Goal: Information Seeking & Learning: Check status

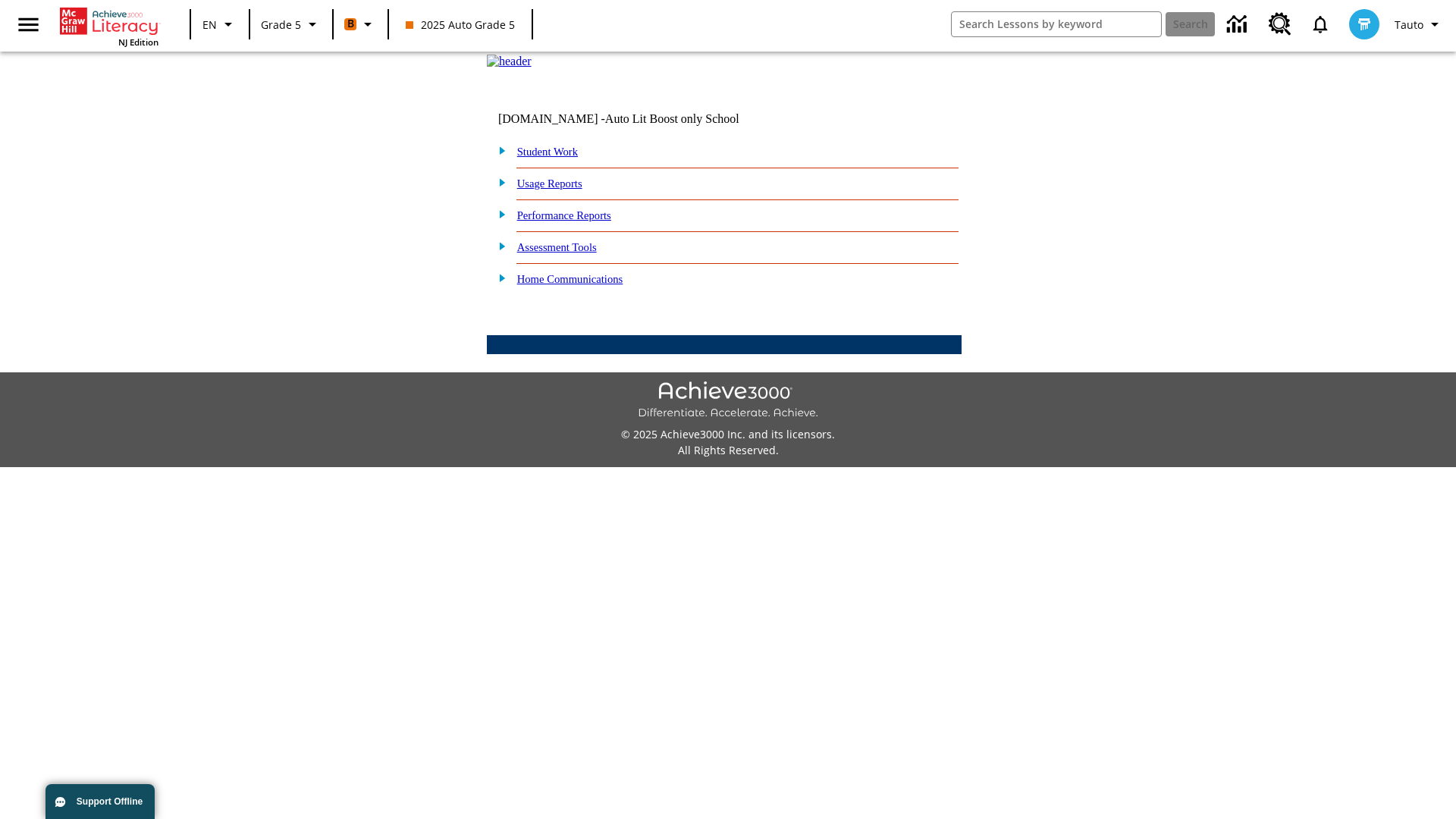
click at [580, 221] on link "Performance Reports" at bounding box center [564, 215] width 94 height 12
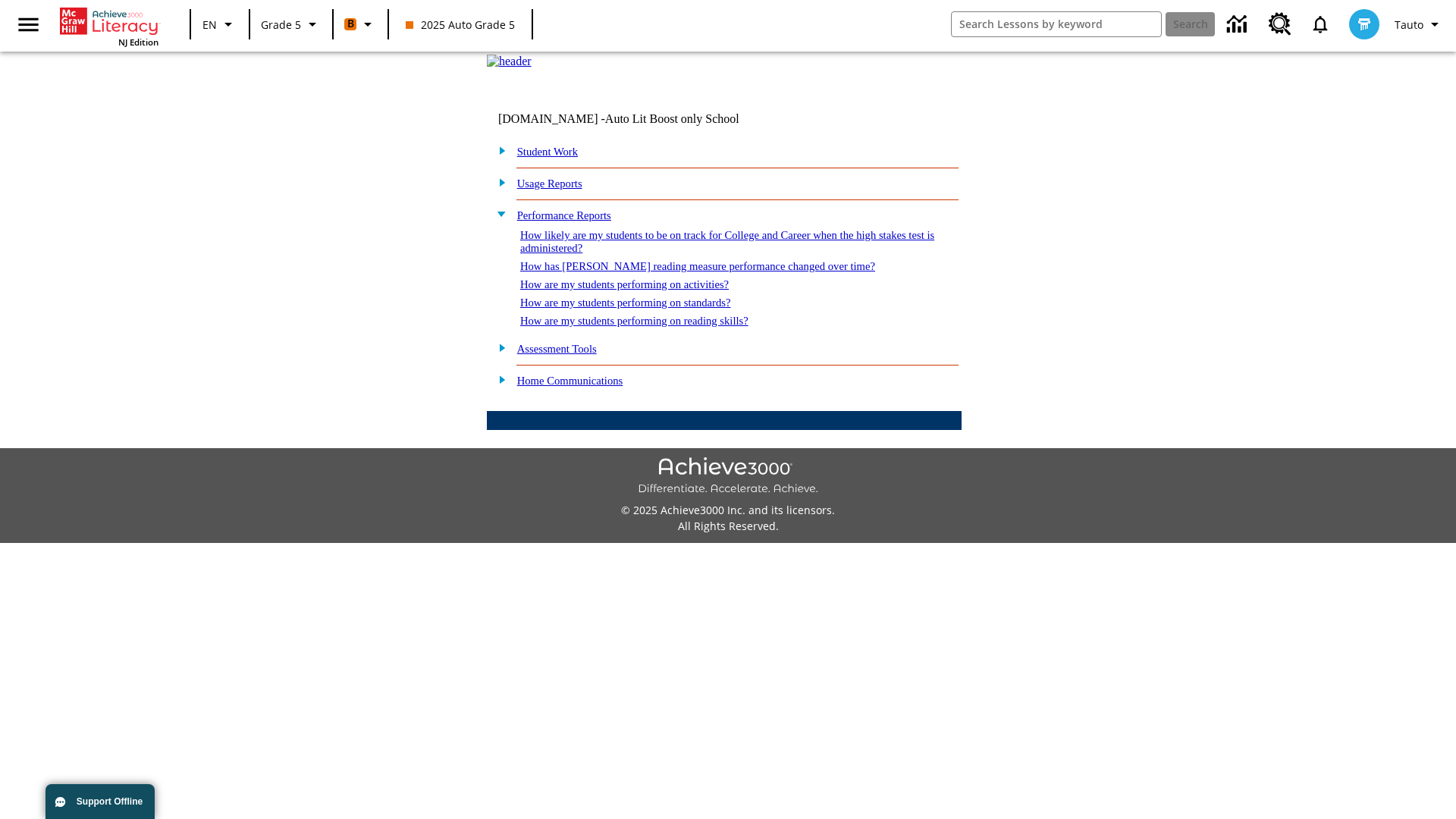
click at [650, 327] on link "How are my students performing on reading skills?" at bounding box center [634, 321] width 228 height 12
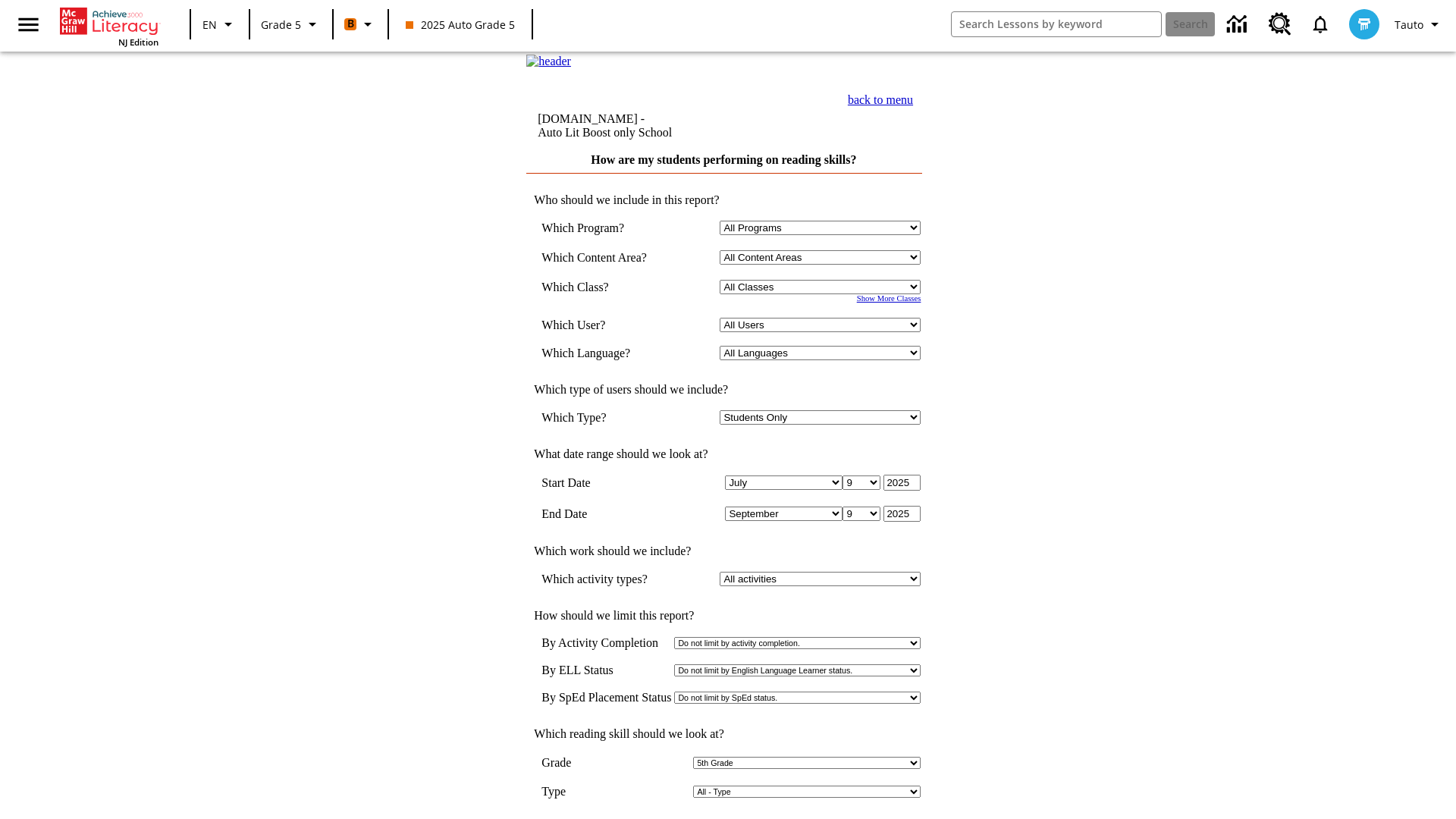
click at [823, 294] on select "Select a Class: All Classes 2025 Auto Grade 5 OL 2025 Auto Grade 6" at bounding box center [820, 287] width 201 height 14
select select "11133131"
select select "21437107"
click at [725, 818] on input "View Report" at bounding box center [725, 835] width 73 height 17
